Goal: Task Accomplishment & Management: Manage account settings

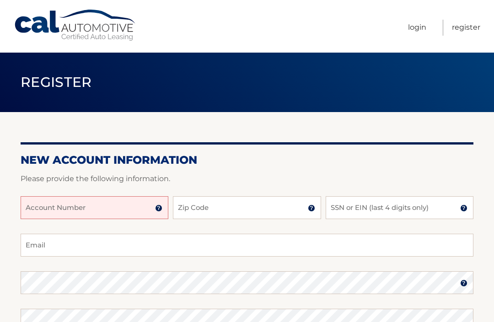
click at [165, 203] on input "Account Number" at bounding box center [95, 207] width 148 height 23
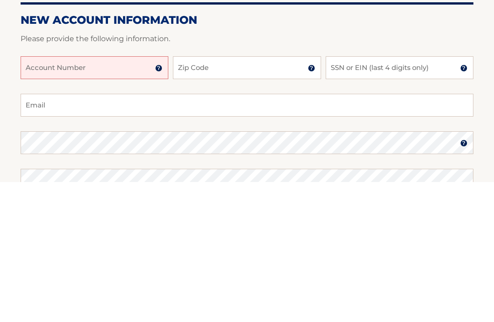
click at [160, 204] on img at bounding box center [158, 207] width 7 height 7
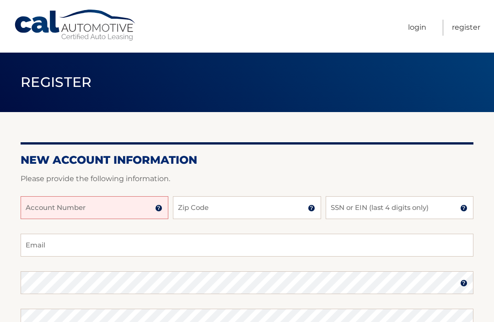
click at [104, 212] on input "Account Number" at bounding box center [95, 207] width 148 height 23
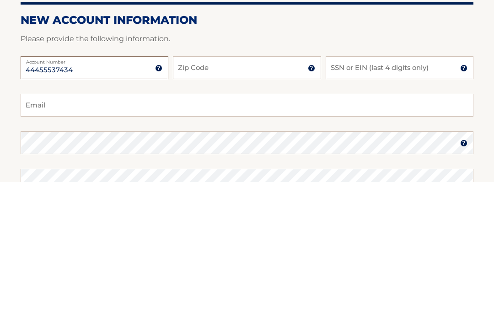
type input "44455537434"
click at [243, 196] on input "Zip Code" at bounding box center [247, 207] width 148 height 23
type input "19036"
click at [382, 196] on input "SSN or EIN (last 4 digits only)" at bounding box center [399, 207] width 148 height 23
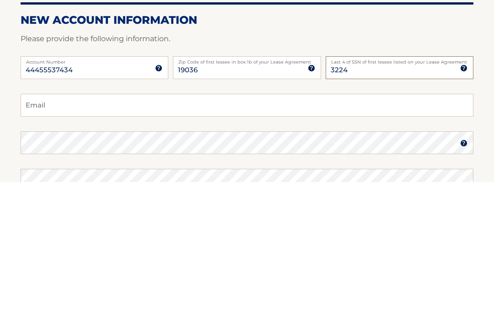
type input "3224"
click at [114, 234] on input "Email" at bounding box center [247, 245] width 453 height 23
type input "mik"
type input "[PERSON_NAME][EMAIL_ADDRESS][PERSON_NAME][DOMAIN_NAME]"
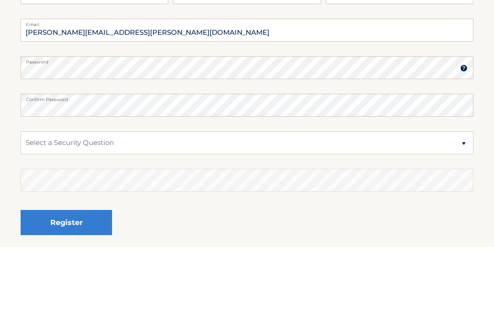
scroll to position [215, 0]
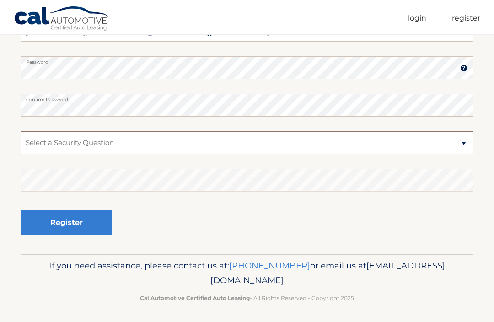
click at [468, 146] on select "Select a Security Question What was the name of your elementary school? What is…" at bounding box center [247, 142] width 453 height 23
select select "2"
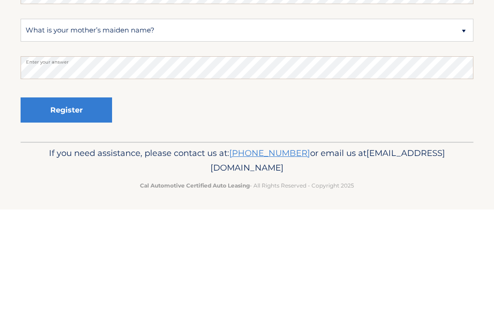
scroll to position [216, 0]
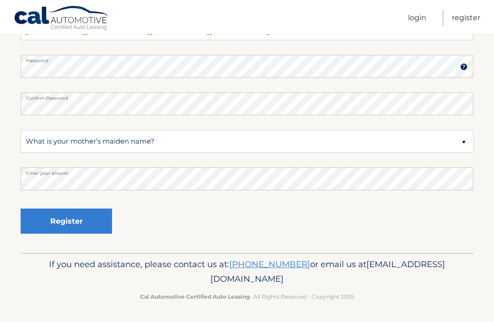
click at [82, 218] on button "Register" at bounding box center [66, 221] width 91 height 25
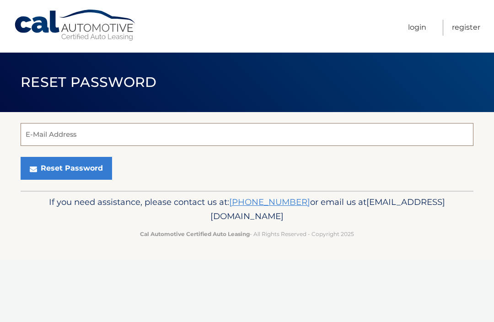
click at [139, 134] on input "E-Mail Address" at bounding box center [247, 134] width 453 height 23
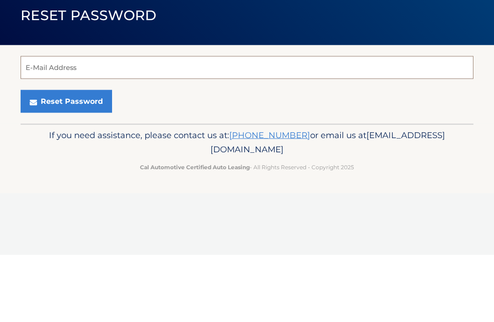
type input "mike.mcknight@comcast.net"
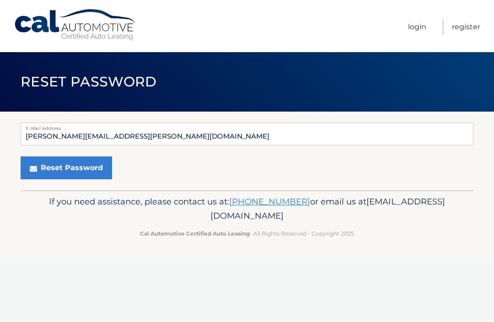
click at [91, 169] on button "Reset Password" at bounding box center [66, 168] width 91 height 23
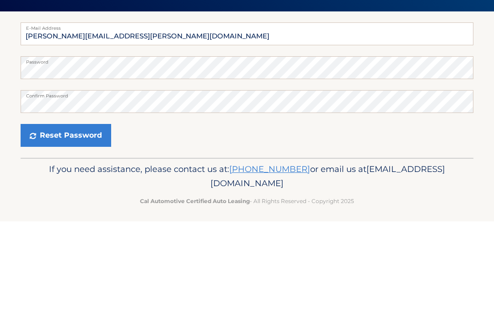
scroll to position [5, 0]
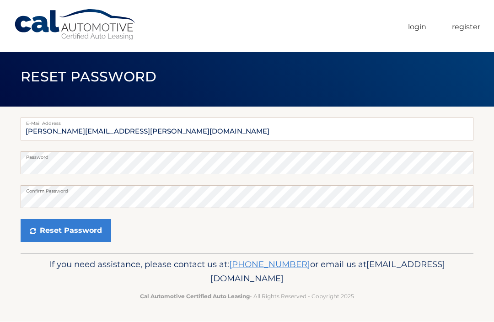
click at [86, 228] on button "Reset Password" at bounding box center [66, 230] width 91 height 23
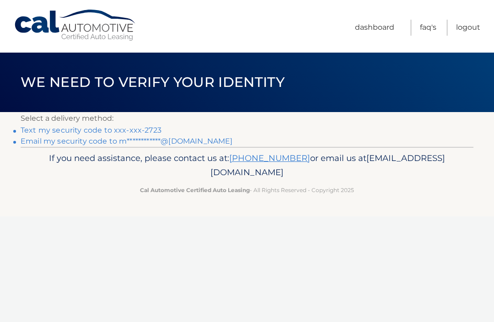
click at [162, 126] on li "Text my security code to xxx-xxx-2723" at bounding box center [247, 130] width 453 height 11
click at [119, 130] on link "Text my security code to xxx-xxx-2723" at bounding box center [91, 130] width 141 height 9
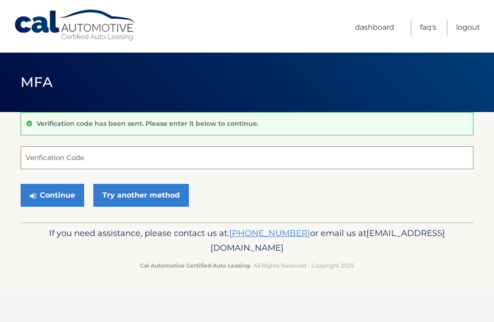
click at [109, 155] on input "Verification Code" at bounding box center [247, 157] width 453 height 23
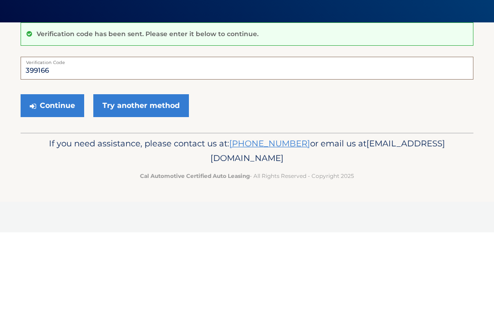
type input "399166"
click at [59, 184] on button "Continue" at bounding box center [53, 195] width 64 height 23
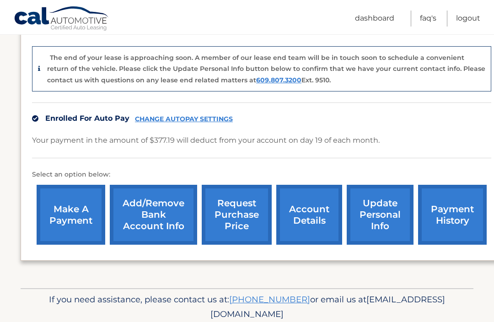
scroll to position [221, 0]
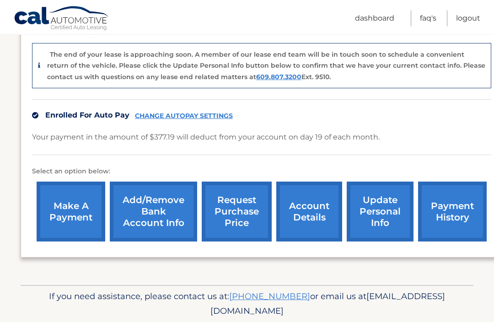
click at [451, 220] on link "payment history" at bounding box center [452, 212] width 69 height 60
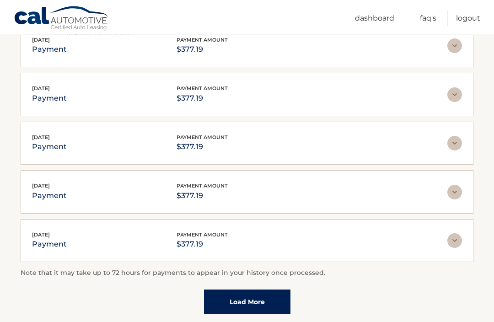
scroll to position [199, 0]
click at [271, 298] on link "Load More" at bounding box center [247, 301] width 86 height 25
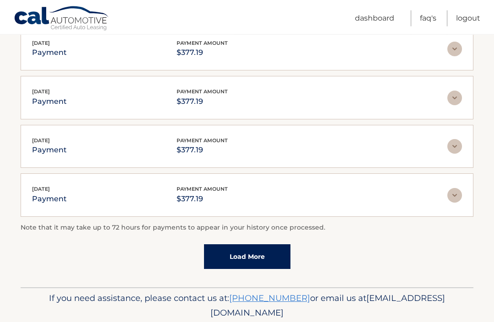
scroll to position [291, 0]
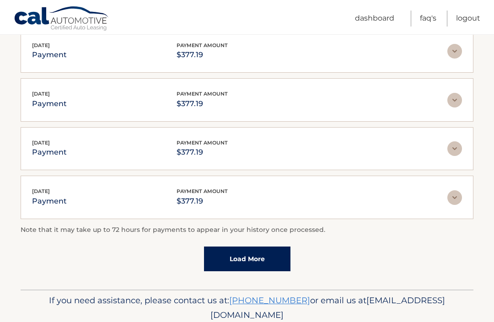
click at [281, 257] on link "Load More" at bounding box center [247, 258] width 86 height 25
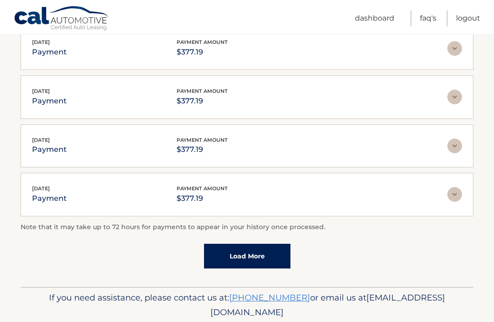
click at [283, 255] on link "Load More" at bounding box center [247, 256] width 86 height 25
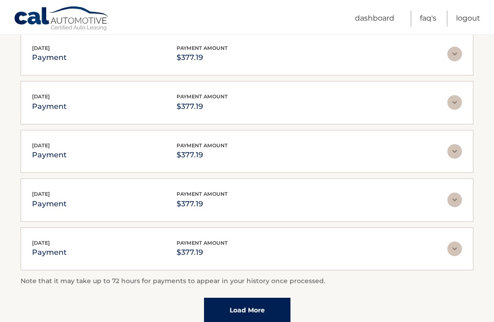
scroll to position [727, 0]
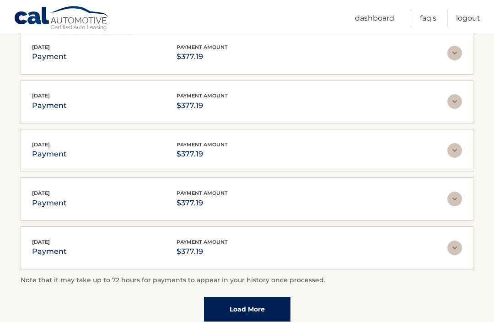
click at [282, 306] on link "Load More" at bounding box center [247, 309] width 86 height 25
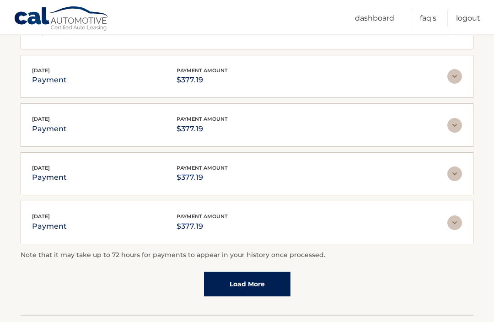
scroll to position [997, 0]
click at [280, 276] on link "Load More" at bounding box center [247, 283] width 86 height 25
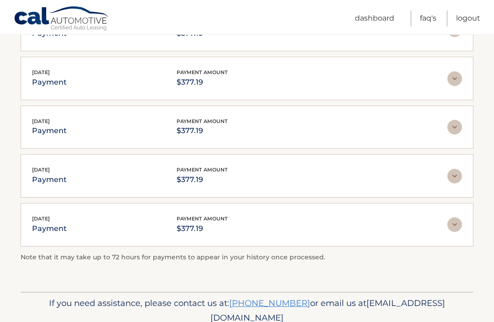
scroll to position [1142, 0]
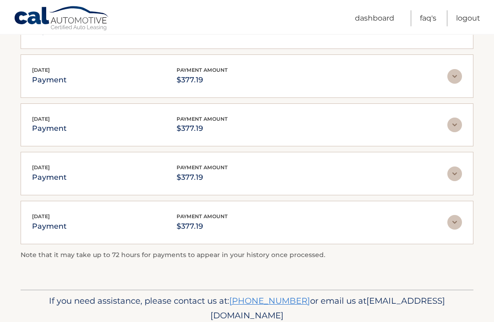
click at [455, 216] on img at bounding box center [454, 222] width 15 height 15
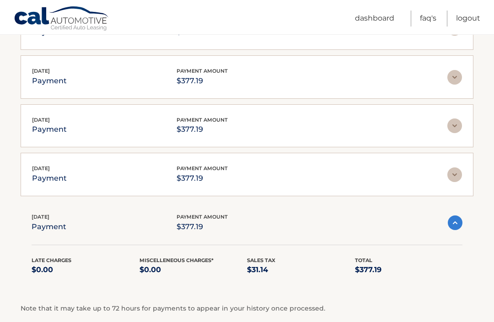
click at [459, 220] on img at bounding box center [455, 222] width 15 height 15
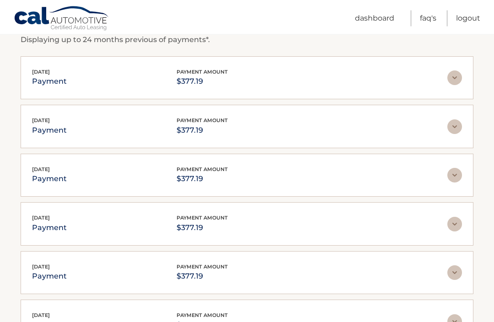
scroll to position [167, 0]
click at [223, 321] on p "$377.19" at bounding box center [201, 324] width 51 height 13
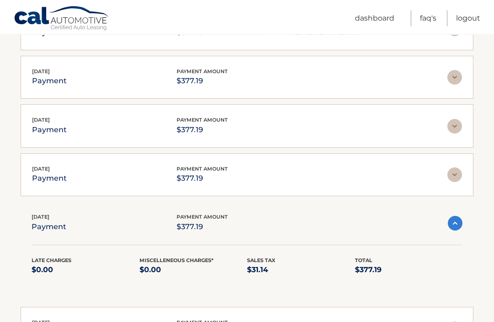
scroll to position [265, 0]
click at [226, 220] on p "$377.19" at bounding box center [201, 226] width 51 height 13
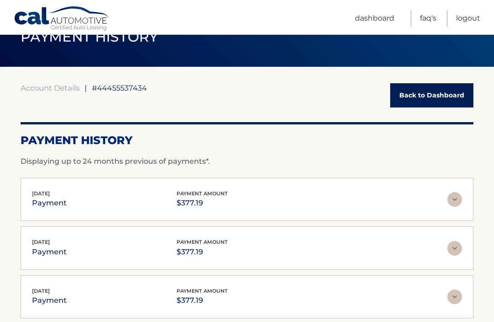
scroll to position [0, 0]
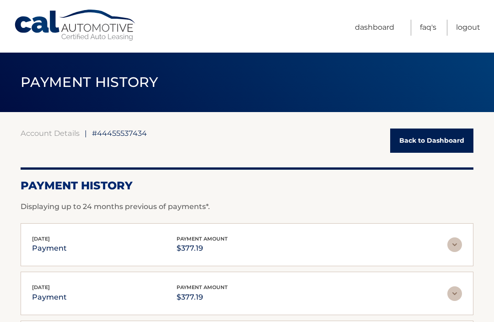
click at [447, 141] on link "Back to Dashboard" at bounding box center [431, 140] width 83 height 24
click at [445, 136] on link "Back to Dashboard" at bounding box center [431, 140] width 83 height 24
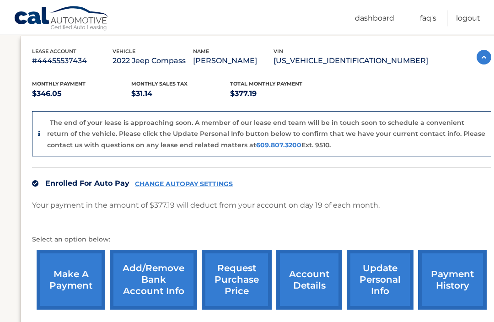
scroll to position [165, 0]
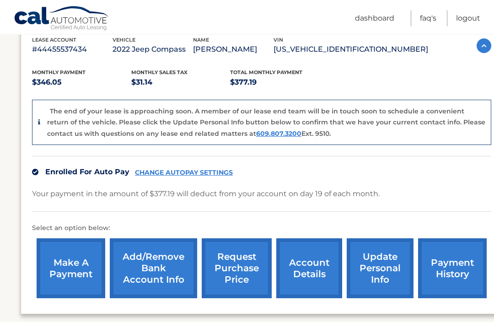
click at [383, 272] on link "update personal info" at bounding box center [380, 269] width 67 height 60
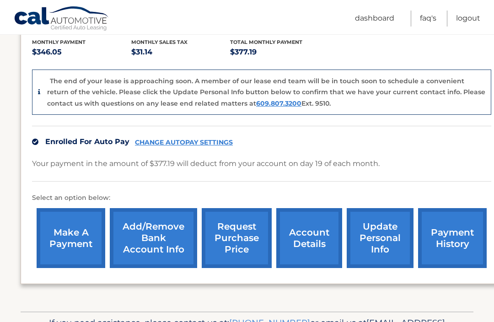
click at [381, 242] on link "update personal info" at bounding box center [380, 238] width 67 height 60
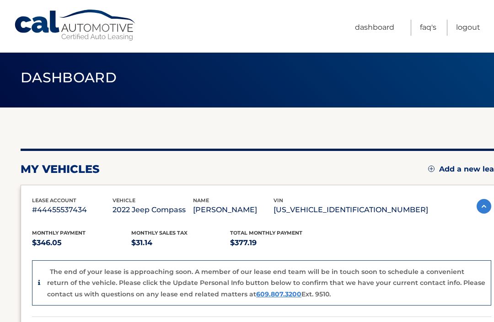
scroll to position [10, 0]
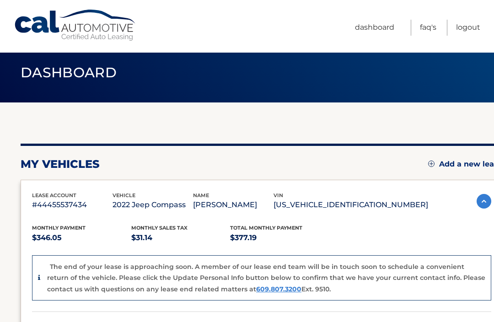
click at [463, 32] on link "Logout" at bounding box center [468, 28] width 24 height 16
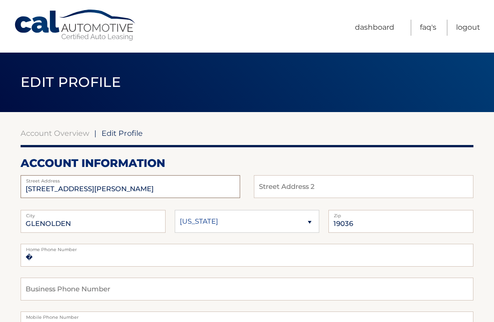
click at [105, 185] on input "[STREET_ADDRESS][PERSON_NAME]" at bounding box center [130, 186] width 219 height 23
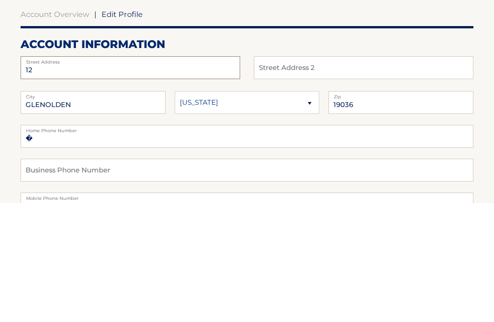
type input "1"
